Goal: Check status: Check status

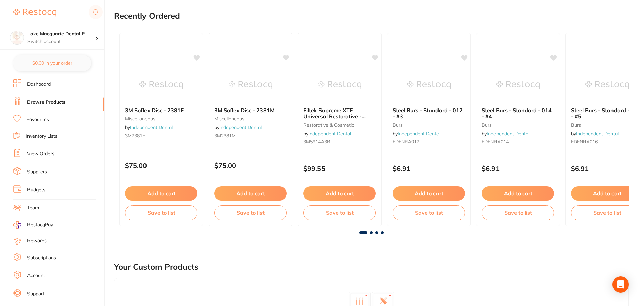
scroll to position [101, 0]
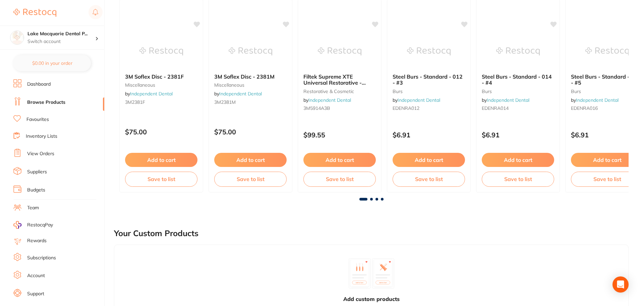
click at [58, 151] on li "View Orders" at bounding box center [58, 154] width 91 height 10
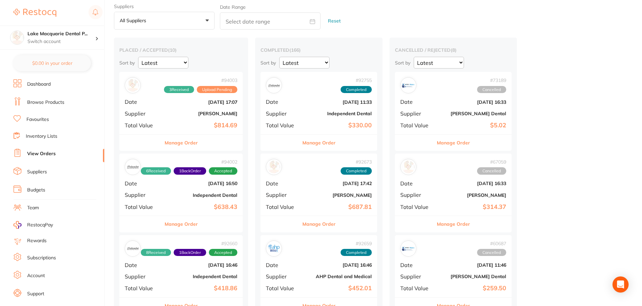
scroll to position [34, 0]
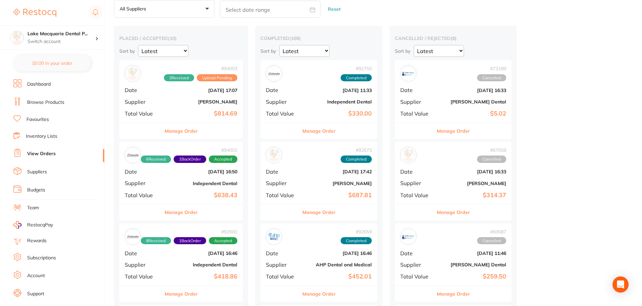
click at [175, 130] on button "Manage Order" at bounding box center [181, 131] width 33 height 16
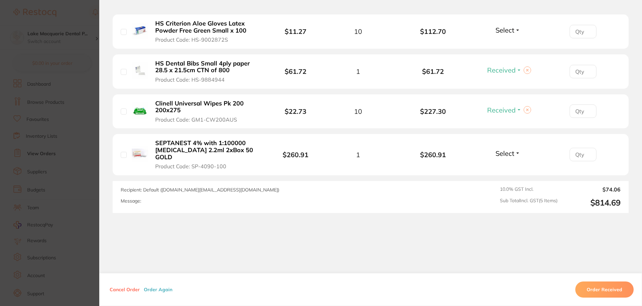
scroll to position [127, 0]
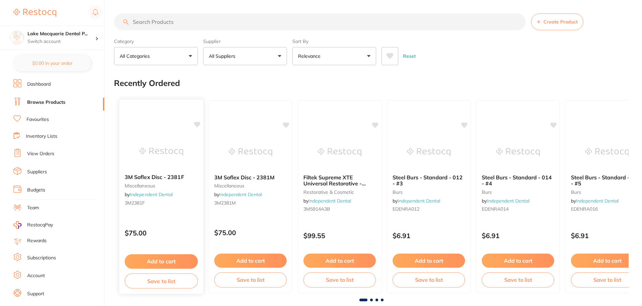
scroll to position [34, 0]
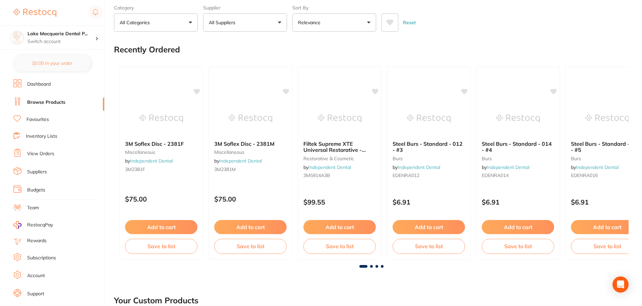
click at [52, 154] on link "View Orders" at bounding box center [40, 153] width 27 height 7
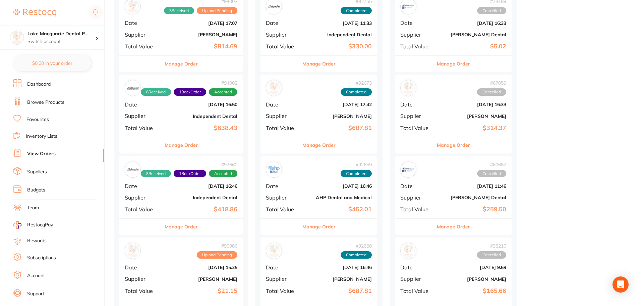
scroll to position [134, 0]
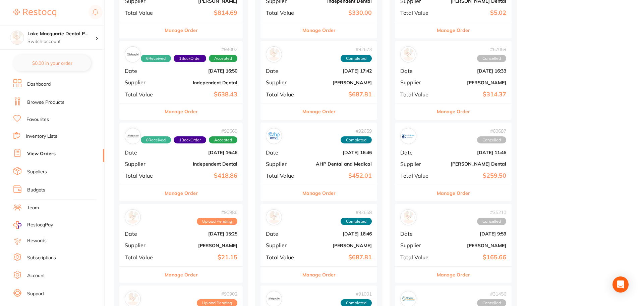
click at [187, 110] on button "Manage Order" at bounding box center [181, 111] width 33 height 16
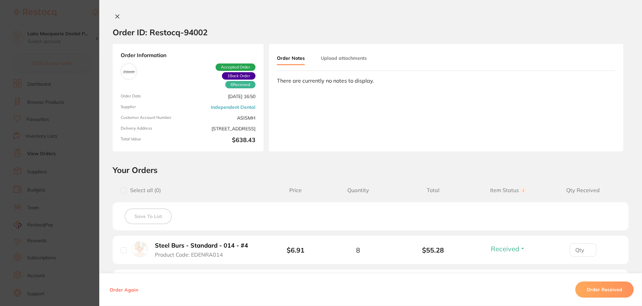
click at [116, 17] on icon at bounding box center [117, 16] width 5 height 5
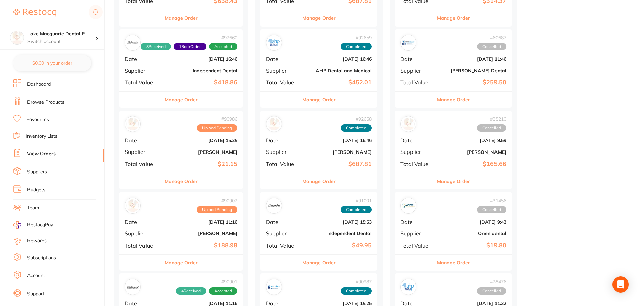
scroll to position [268, 0]
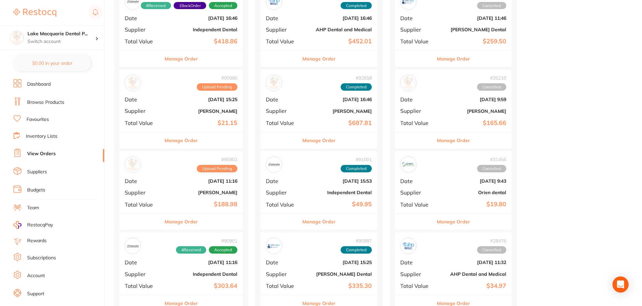
click at [187, 141] on button "Manage Order" at bounding box center [181, 140] width 33 height 16
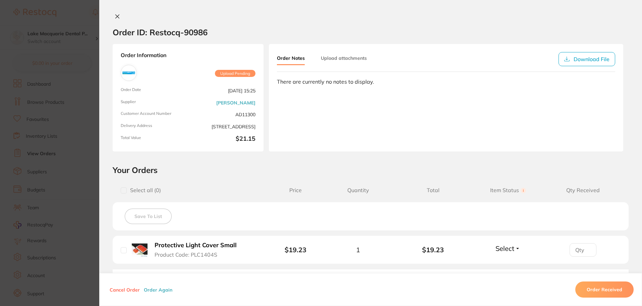
click at [116, 17] on icon at bounding box center [118, 17] width 4 height 4
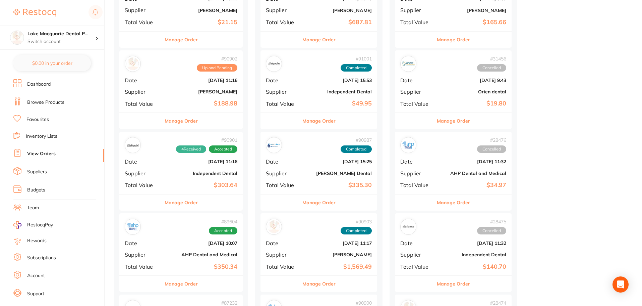
scroll to position [403, 0]
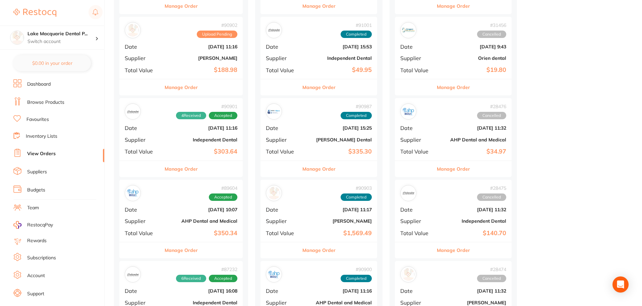
click at [186, 167] on button "Manage Order" at bounding box center [181, 169] width 33 height 16
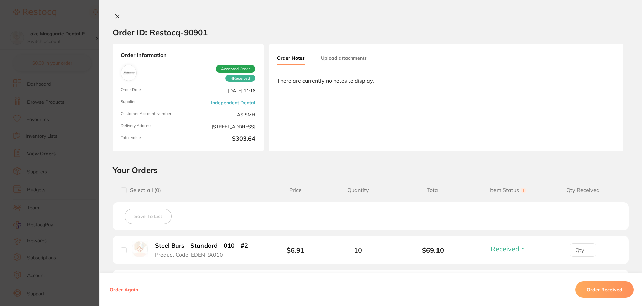
click at [115, 18] on icon at bounding box center [117, 16] width 5 height 5
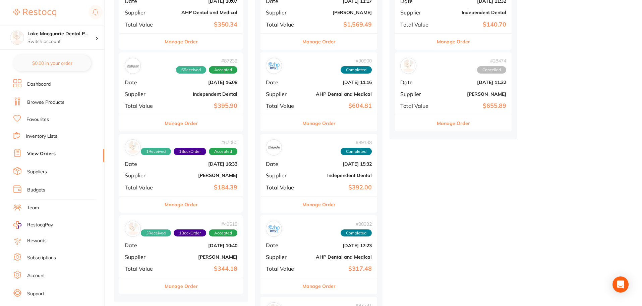
scroll to position [637, 0]
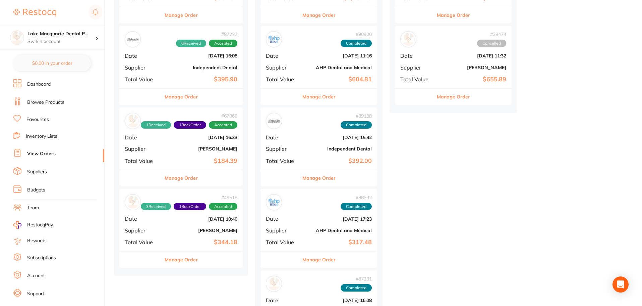
click at [186, 258] on button "Manage Order" at bounding box center [181, 259] width 33 height 16
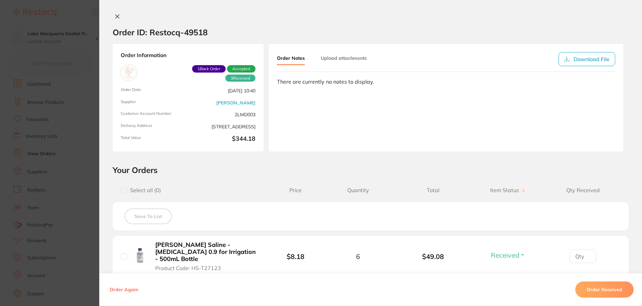
click at [119, 15] on button at bounding box center [117, 16] width 9 height 7
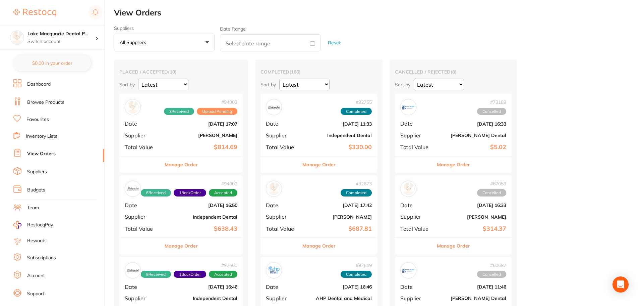
click at [176, 162] on button "Manage Order" at bounding box center [181, 164] width 33 height 16
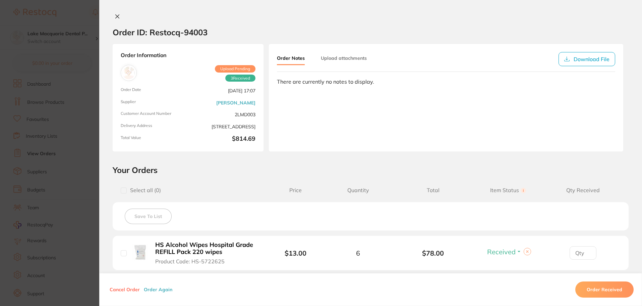
click at [117, 16] on icon at bounding box center [117, 16] width 5 height 5
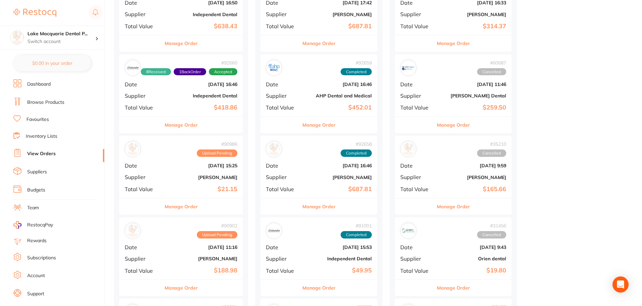
scroll to position [235, 0]
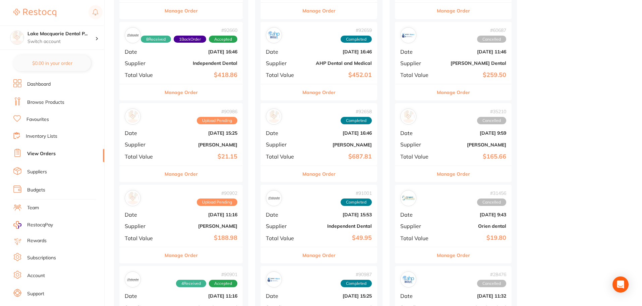
click at [190, 177] on button "Manage Order" at bounding box center [181, 174] width 33 height 16
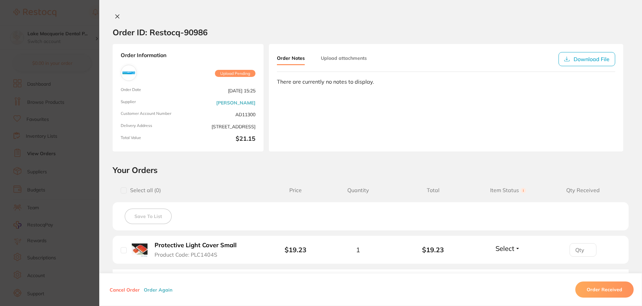
click at [115, 16] on icon at bounding box center [117, 16] width 5 height 5
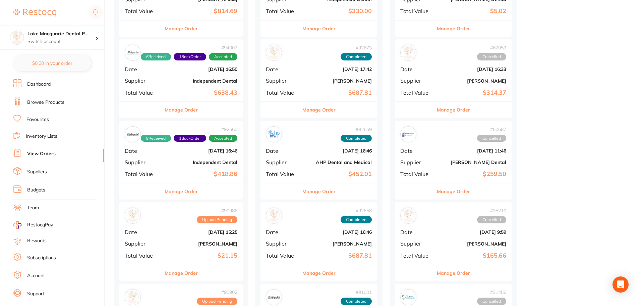
scroll to position [67, 0]
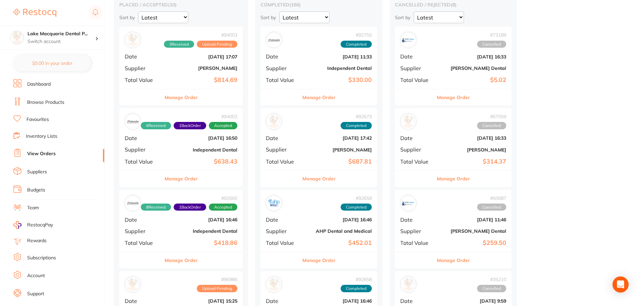
click at [190, 98] on button "Manage Order" at bounding box center [181, 97] width 33 height 16
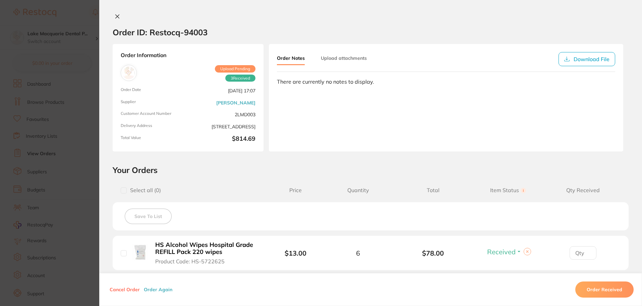
click at [116, 16] on icon at bounding box center [118, 17] width 4 height 4
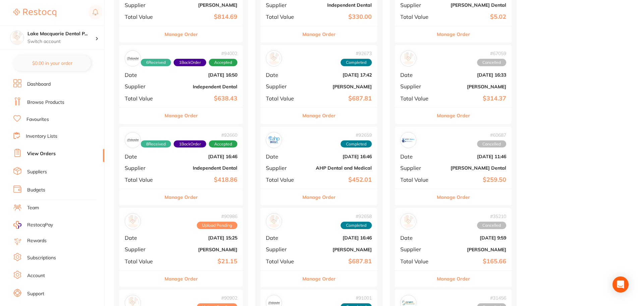
scroll to position [134, 0]
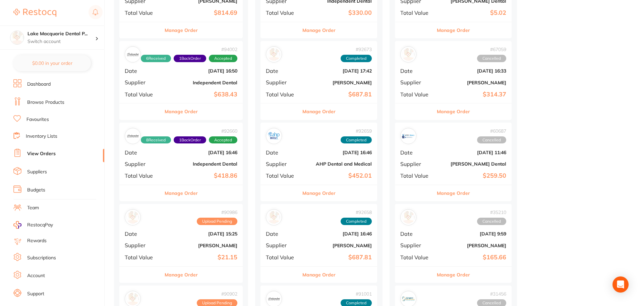
click at [181, 113] on button "Manage Order" at bounding box center [181, 111] width 33 height 16
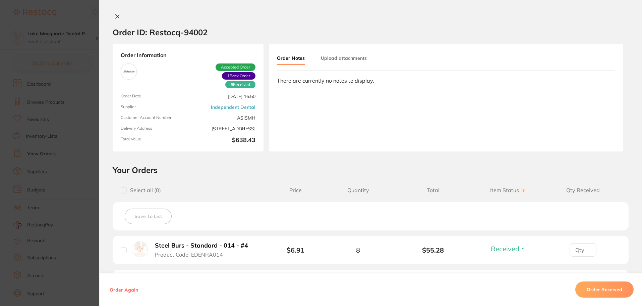
click at [116, 17] on icon at bounding box center [117, 16] width 5 height 5
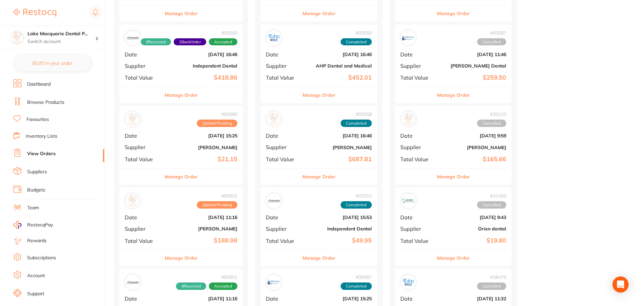
scroll to position [235, 0]
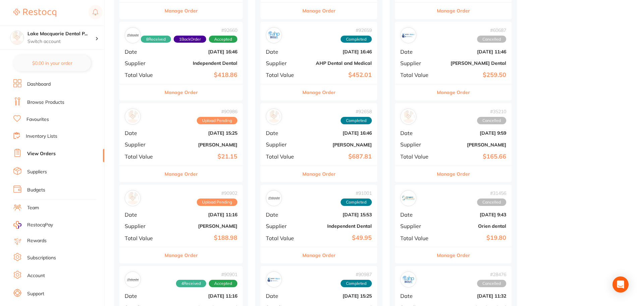
click at [190, 95] on button "Manage Order" at bounding box center [181, 92] width 33 height 16
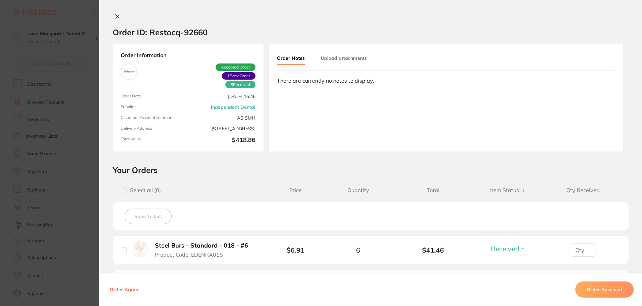
click at [117, 17] on icon at bounding box center [117, 16] width 5 height 5
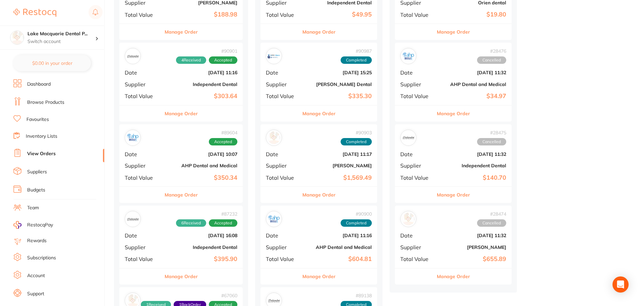
scroll to position [470, 0]
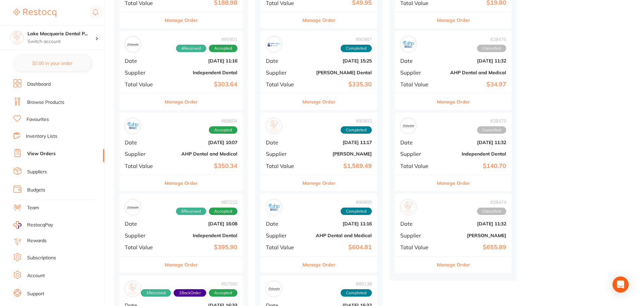
click at [188, 101] on button "Manage Order" at bounding box center [181, 102] width 33 height 16
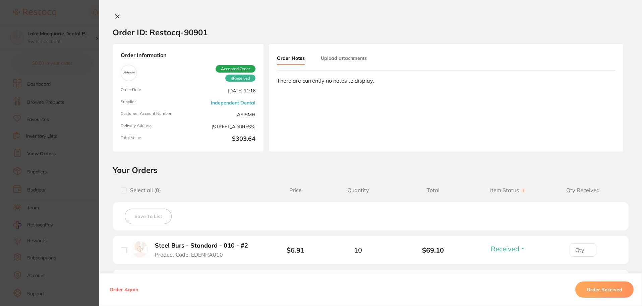
click at [117, 17] on icon at bounding box center [117, 16] width 5 height 5
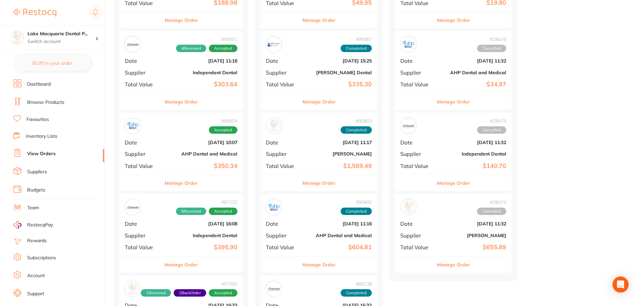
click at [187, 184] on button "Manage Order" at bounding box center [181, 183] width 33 height 16
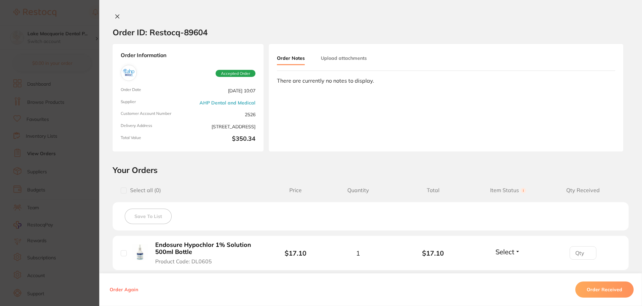
click at [116, 15] on icon at bounding box center [117, 16] width 5 height 5
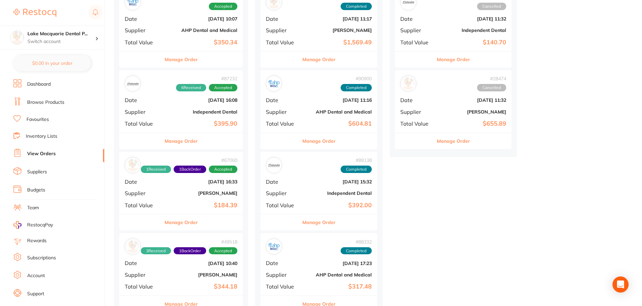
scroll to position [604, 0]
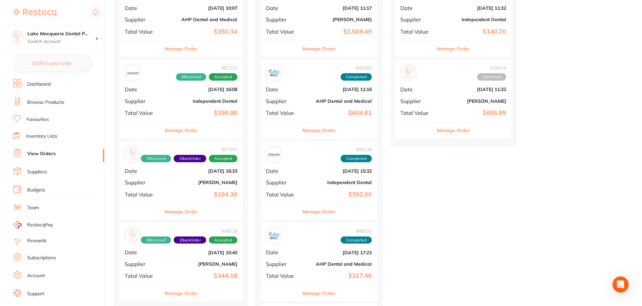
click at [182, 130] on button "Manage Order" at bounding box center [181, 130] width 33 height 16
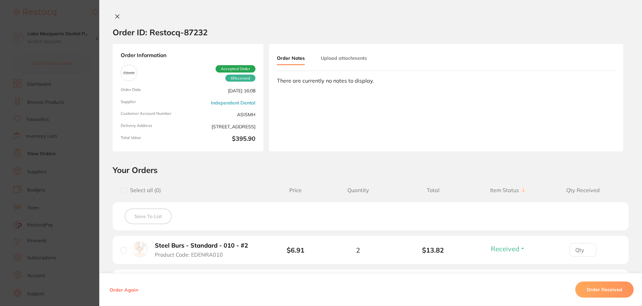
click at [115, 15] on icon at bounding box center [117, 16] width 5 height 5
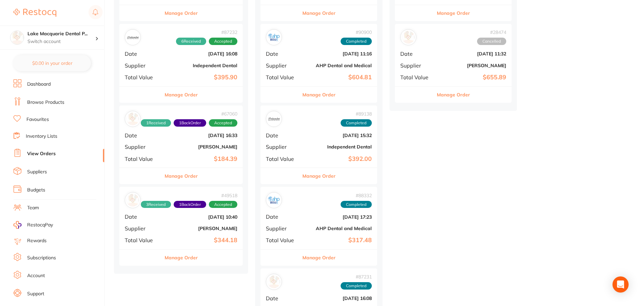
scroll to position [671, 0]
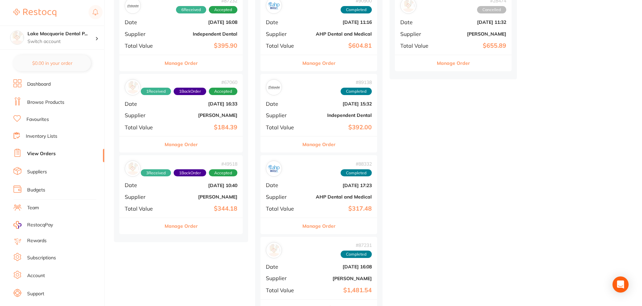
click at [183, 142] on button "Manage Order" at bounding box center [181, 144] width 33 height 16
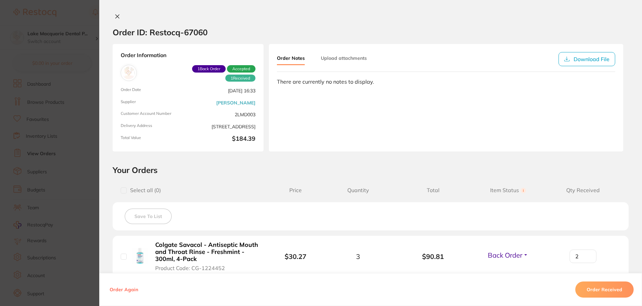
click at [116, 15] on icon at bounding box center [117, 16] width 5 height 5
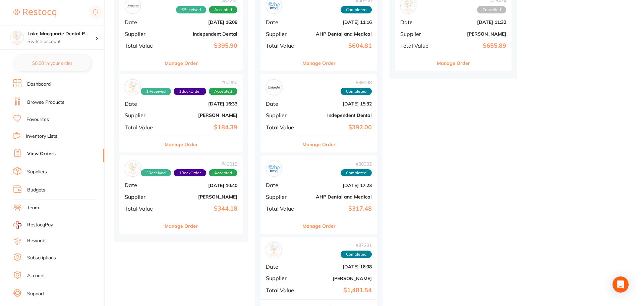
click at [180, 227] on button "Manage Order" at bounding box center [181, 226] width 33 height 16
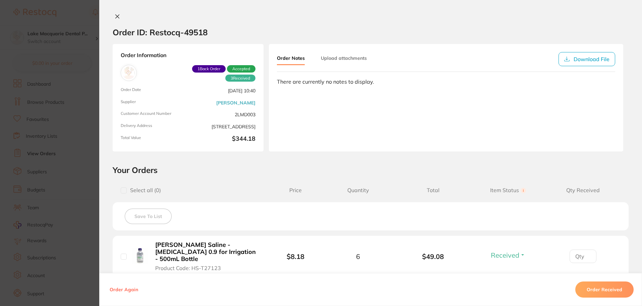
click at [115, 15] on icon at bounding box center [117, 16] width 5 height 5
